Goal: Information Seeking & Learning: Find specific fact

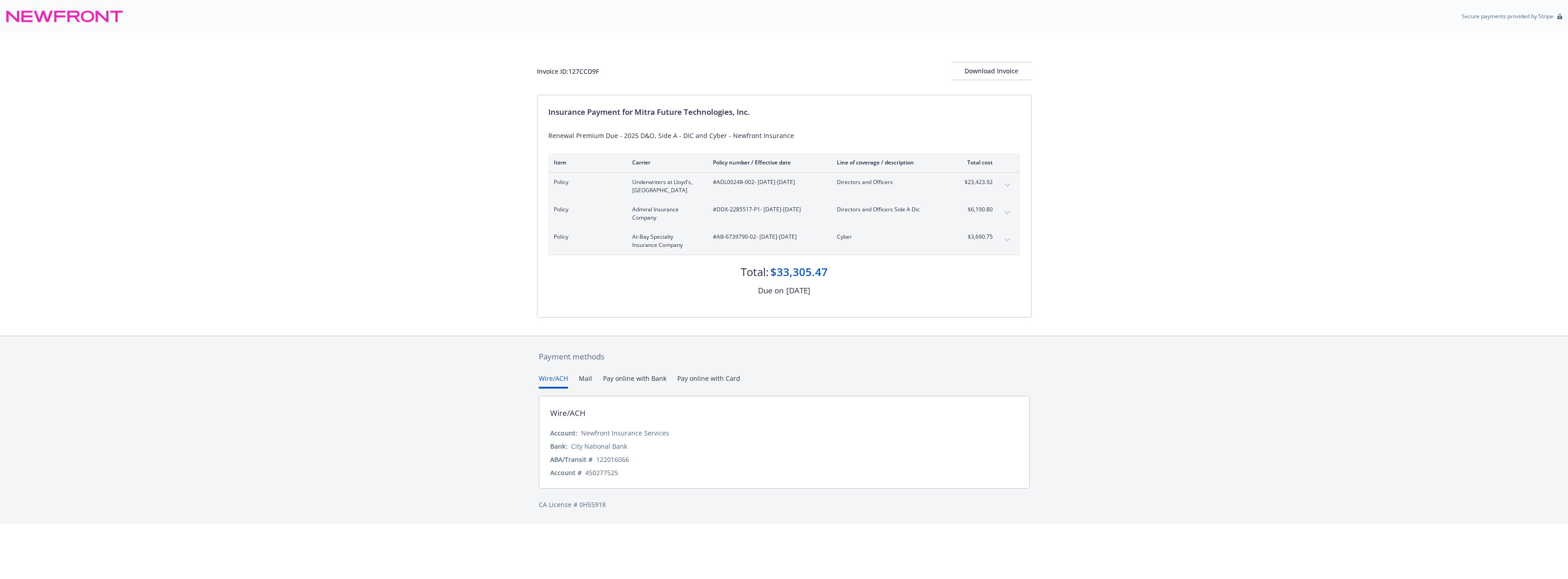
click at [1014, 215] on div "Policy Admiral Insurance Company #DDX-2285517-P1 - [DATE]-[DATE] Directors and …" at bounding box center [784, 213] width 472 height 27
click at [1005, 210] on button "expand content" at bounding box center [1007, 213] width 15 height 15
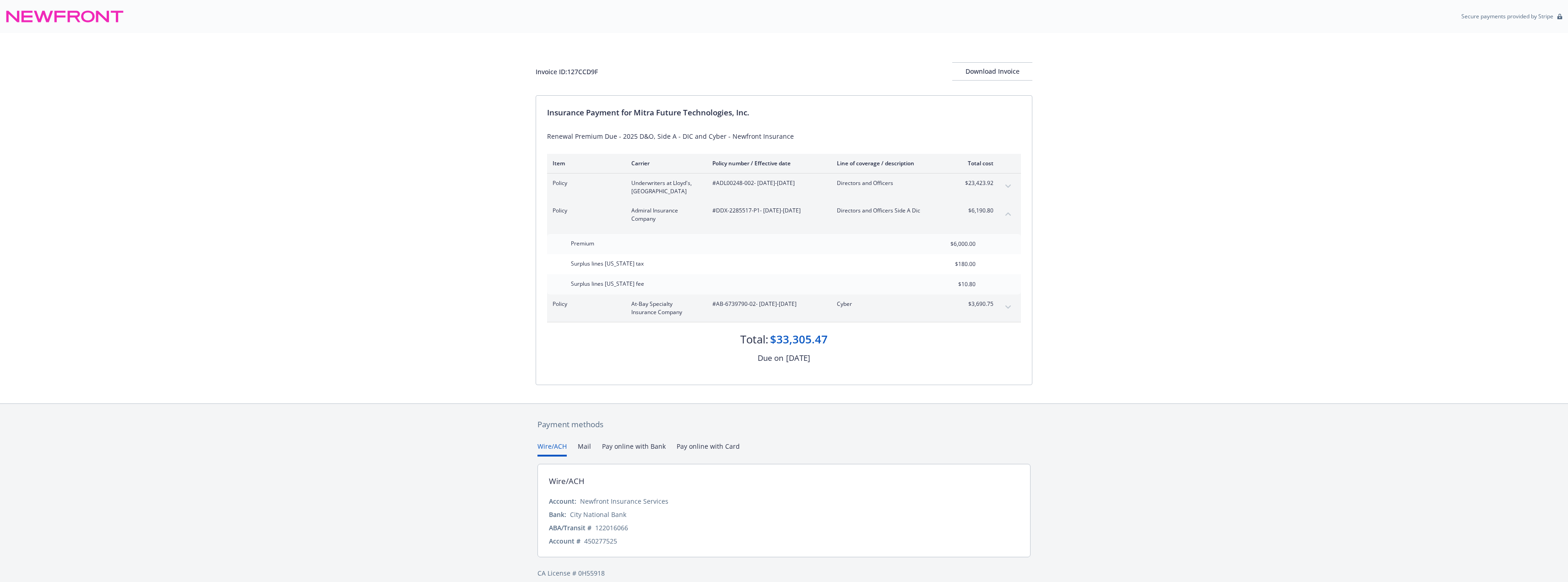
click at [1009, 205] on div "Policy Admiral Insurance Company #DDX-2285517-P1 - [DATE]-[DATE] Directors and …" at bounding box center [784, 215] width 474 height 28
click at [1010, 210] on button "collapse content" at bounding box center [1008, 214] width 15 height 15
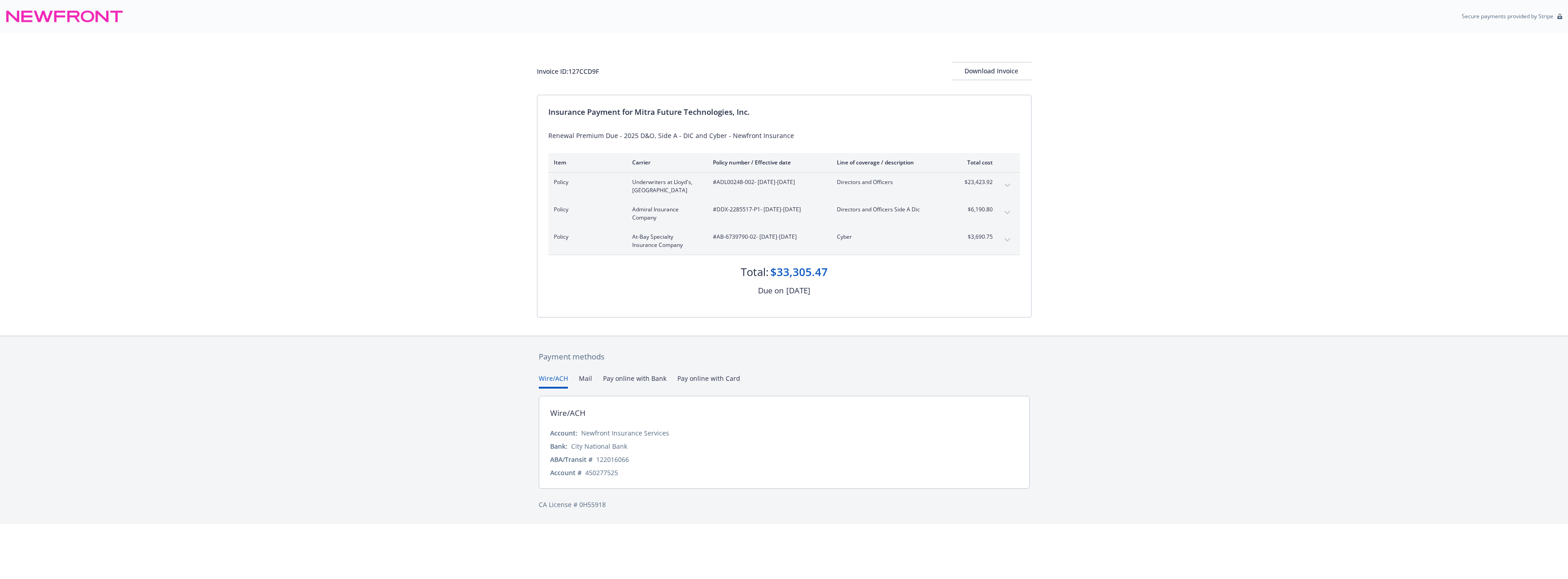
click at [1006, 209] on button "expand content" at bounding box center [1007, 213] width 15 height 15
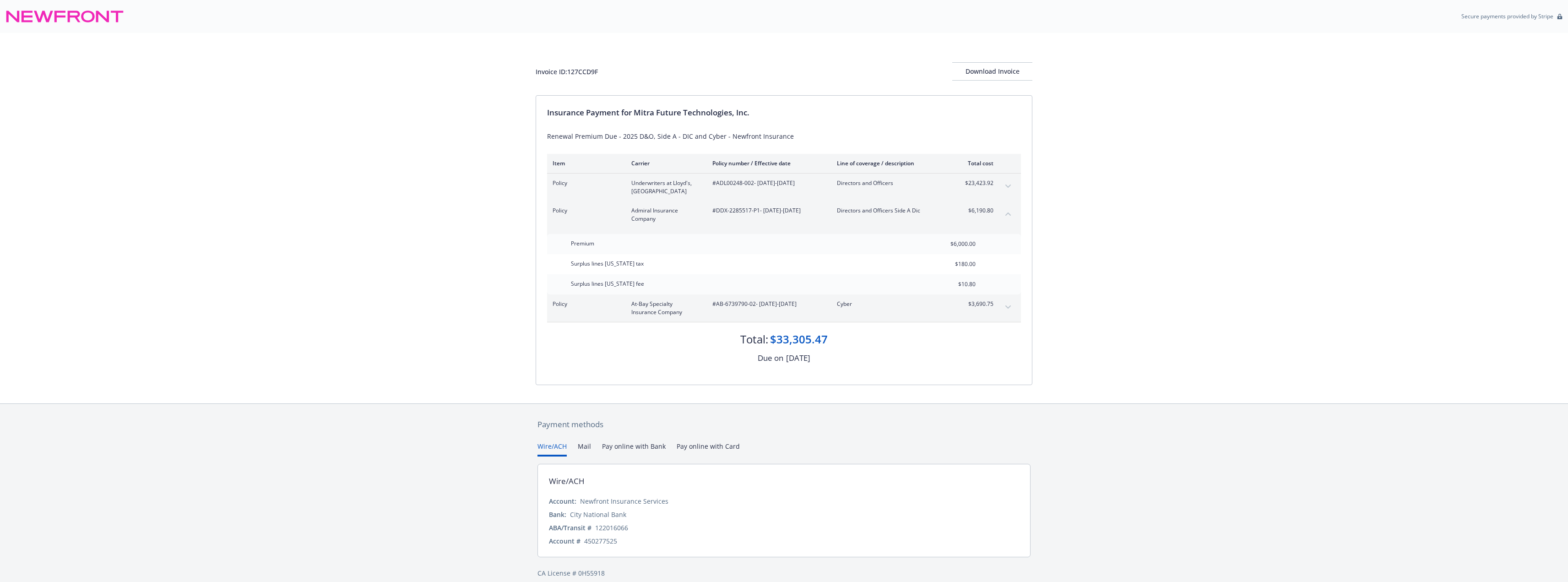
drag, startPoint x: 9, startPoint y: 15, endPoint x: 48, endPoint y: 24, distance: 40.0
click at [9, 15] on icon at bounding box center [65, 17] width 119 height 22
click at [759, 183] on span "#ADL00248-002 - [DATE]-[DATE]" at bounding box center [767, 183] width 110 height 8
drag, startPoint x: 713, startPoint y: 211, endPoint x: 764, endPoint y: 222, distance: 52.2
click at [764, 215] on span "#DDX-2285517-P1 - [DATE]-[DATE]" at bounding box center [767, 210] width 110 height 8
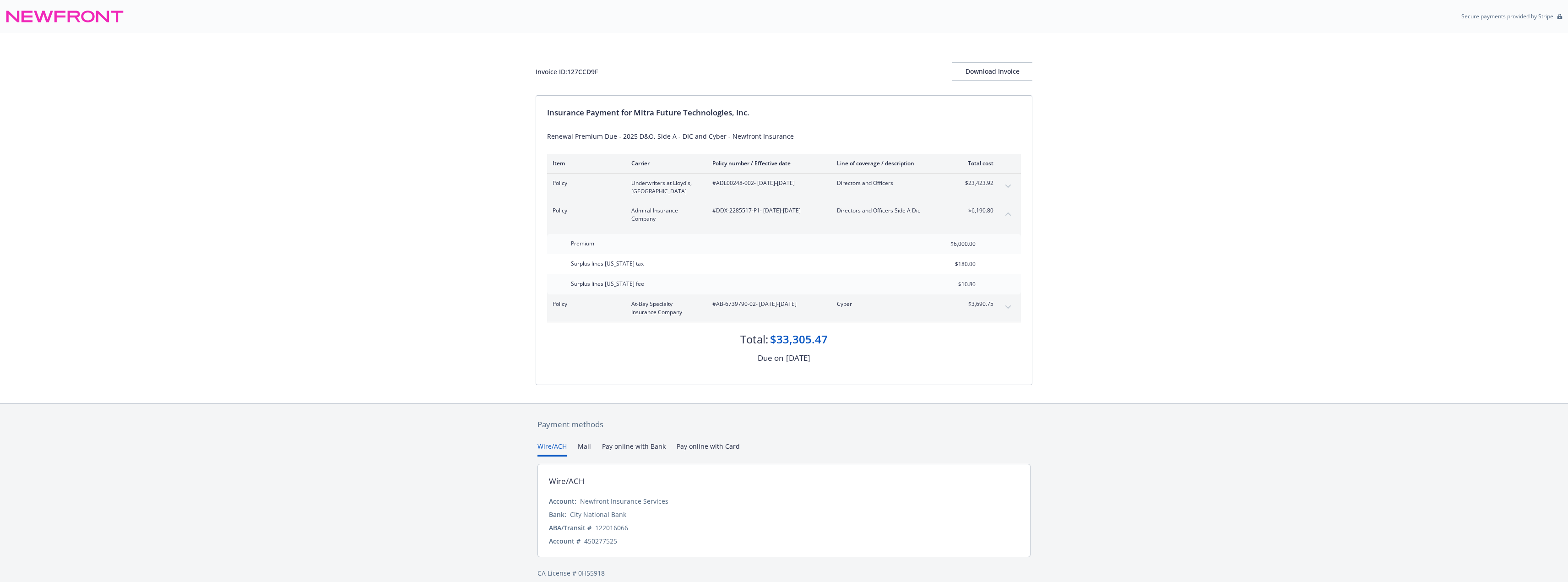
copy span "#DDX-2285517-P1 - [DATE]-[DATE]"
drag, startPoint x: 713, startPoint y: 183, endPoint x: 823, endPoint y: 186, distance: 110.0
click at [823, 186] on div "Policy Underwriters at Lloyd's, [GEOGRAPHIC_DATA] #ADL00248-002 - [DATE]-[DATE]…" at bounding box center [773, 187] width 441 height 17
copy span "#ADL00248-002 - [DATE]-[DATE]"
drag, startPoint x: 837, startPoint y: 183, endPoint x: 903, endPoint y: 183, distance: 66.0
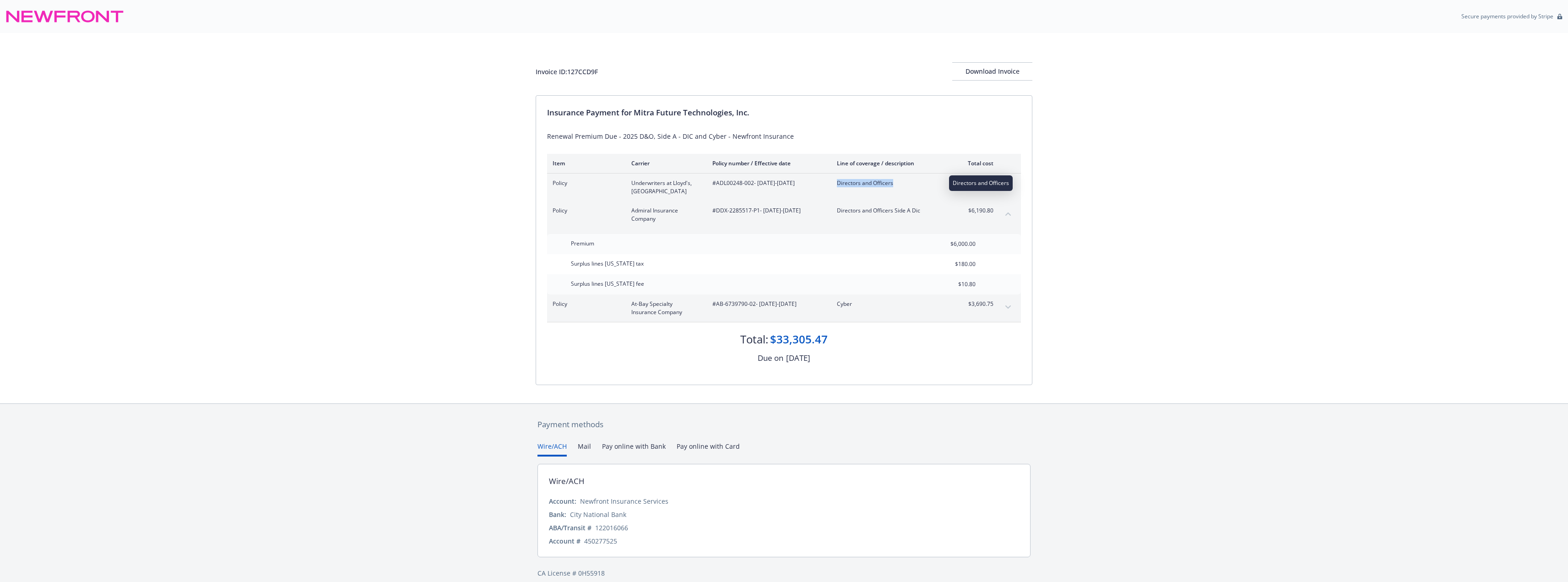
click at [903, 183] on span "Directors and Officers" at bounding box center [891, 183] width 108 height 8
copy span "Directors and Officers"
click at [844, 215] on div "Directors and Officers Side A Dic" at bounding box center [891, 215] width 108 height 17
drag, startPoint x: 833, startPoint y: 211, endPoint x: 925, endPoint y: 214, distance: 92.0
click at [925, 214] on div "Policy Admiral Insurance Company #DDX-2285517-P1 - [DATE]-[DATE] Directors and …" at bounding box center [773, 215] width 441 height 17
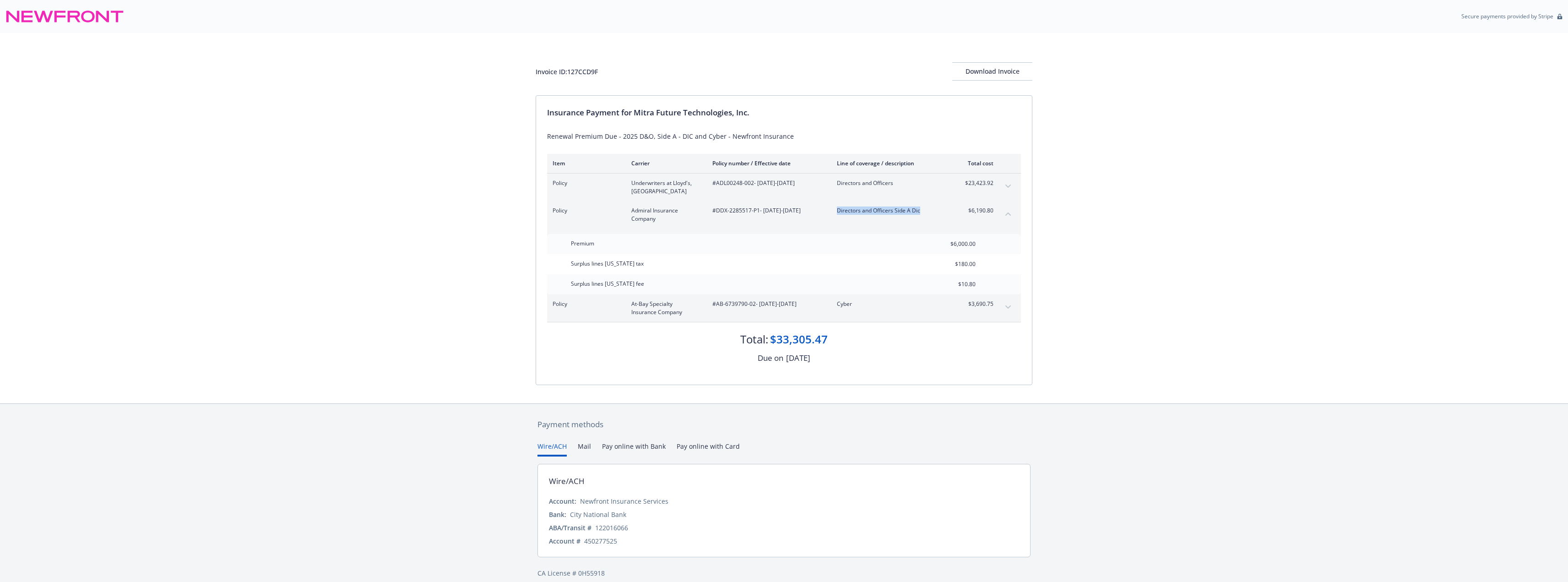
copy span "Directors and Officers Side A Dic"
click at [639, 285] on div "Surplus lines [US_STATE] fee" at bounding box center [608, 284] width 84 height 19
drag, startPoint x: 630, startPoint y: 303, endPoint x: 684, endPoint y: 312, distance: 54.7
click at [684, 312] on div "Policy At-Bay Specialty Insurance Company #AB-6739790-02 - [DATE]-[DATE] Cyber …" at bounding box center [773, 308] width 441 height 17
copy span "At-Bay Specialty Insurance Company"
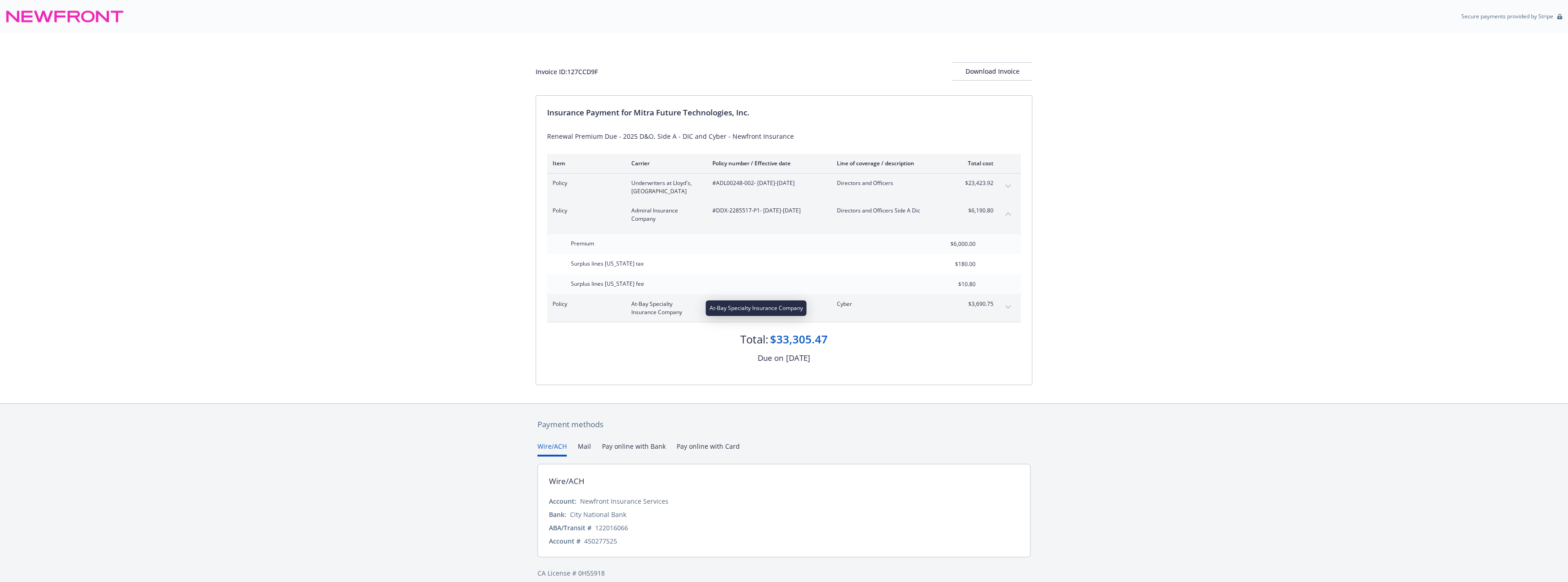
click at [639, 345] on div "Total: $33,305.47" at bounding box center [784, 334] width 474 height 24
click at [602, 213] on span "Policy" at bounding box center [584, 210] width 64 height 8
click at [1007, 211] on button "collapse content" at bounding box center [1008, 214] width 15 height 15
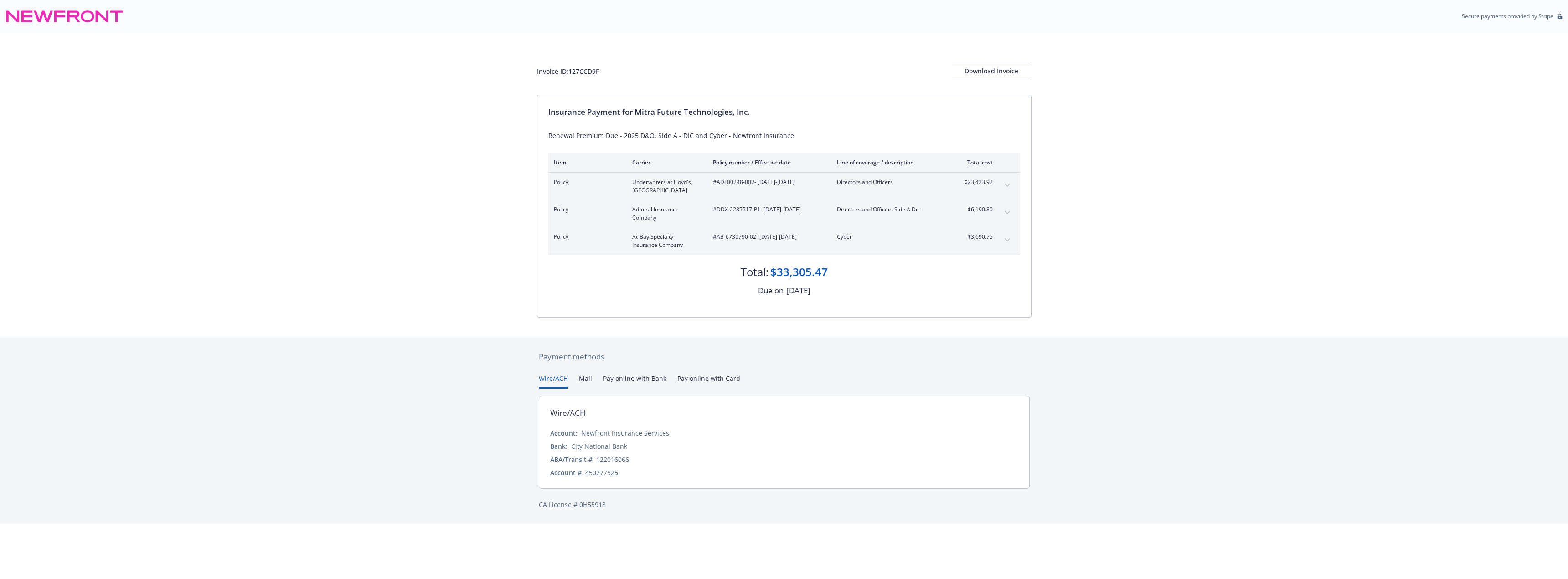
drag, startPoint x: 709, startPoint y: 237, endPoint x: 823, endPoint y: 237, distance: 114.0
click at [823, 237] on div "Policy At-Bay Specialty Insurance Company #AB-6739790-02 - [DATE]-[DATE] Cyber …" at bounding box center [773, 241] width 439 height 16
copy span "#AB-6739790-02 - [DATE]-[DATE]"
click at [324, 49] on div "Invoice ID: 127CCD9F Download Invoice Insurance Payment for Mitra Future Techno…" at bounding box center [784, 184] width 1568 height 303
